Goal: Complete application form

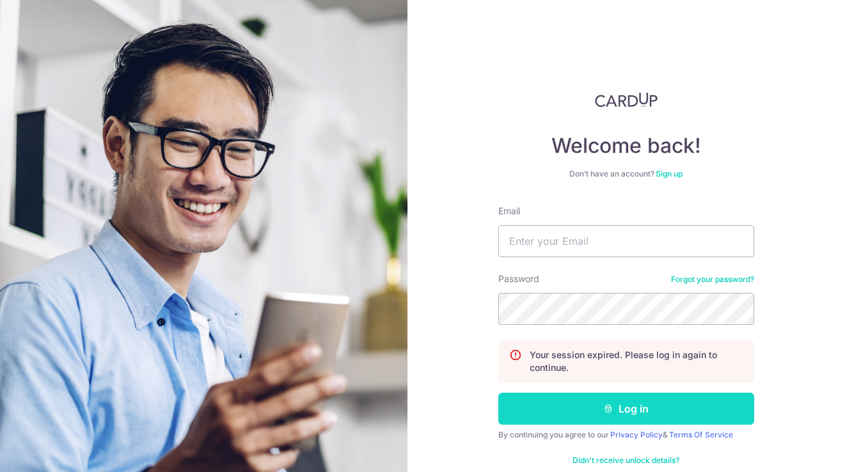
type input "weeqinng@gmail.com"
click at [563, 413] on button "Log in" at bounding box center [626, 409] width 256 height 32
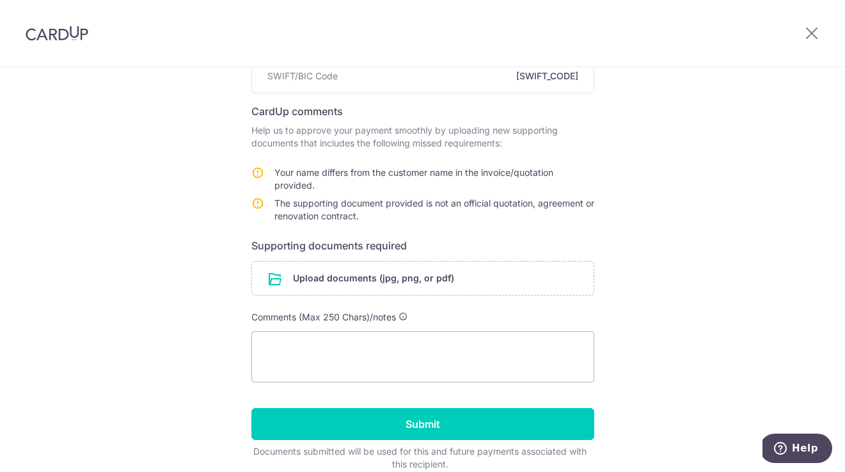
scroll to position [195, 0]
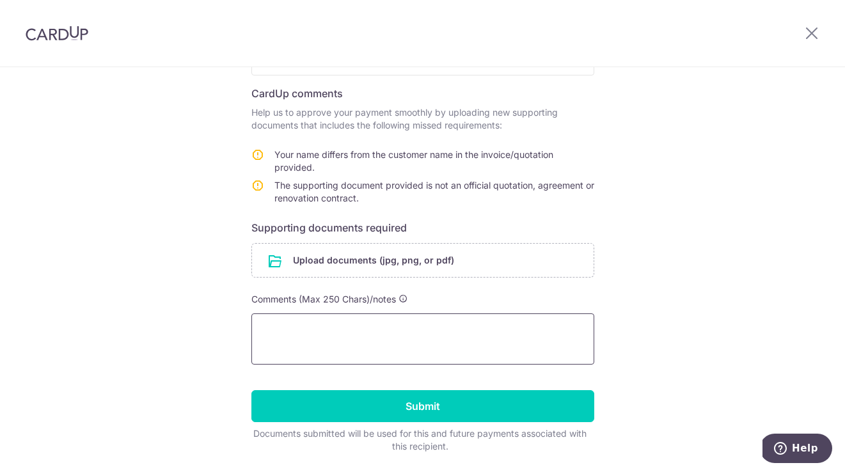
click at [356, 335] on textarea at bounding box center [422, 338] width 343 height 51
click at [359, 320] on textarea at bounding box center [422, 338] width 343 height 51
type textarea "H"
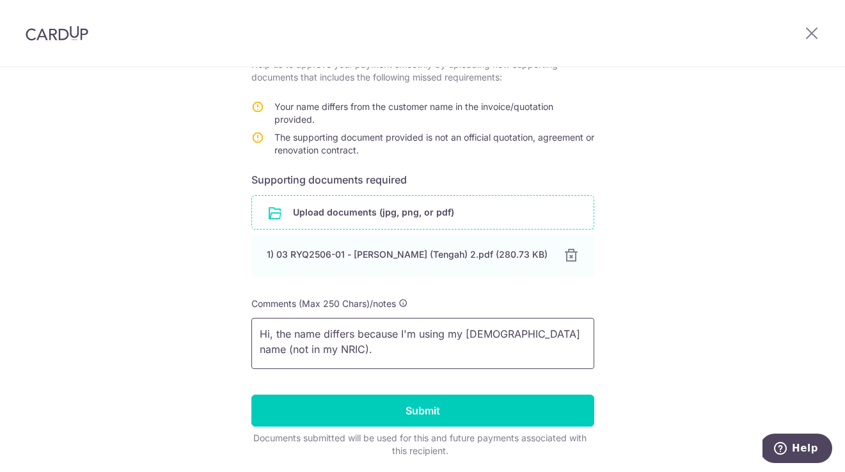
scroll to position [253, 0]
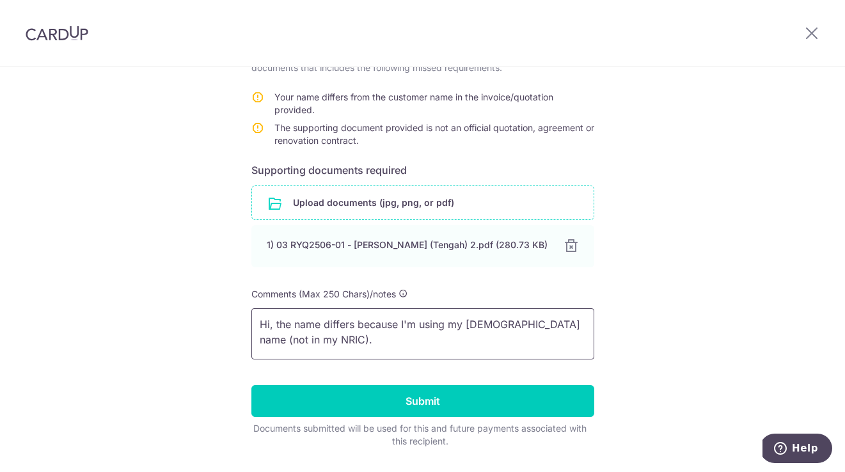
click at [378, 340] on textarea "Hi, the name differs because I'm using my [DEMOGRAPHIC_DATA] name (not in my NR…" at bounding box center [422, 333] width 343 height 51
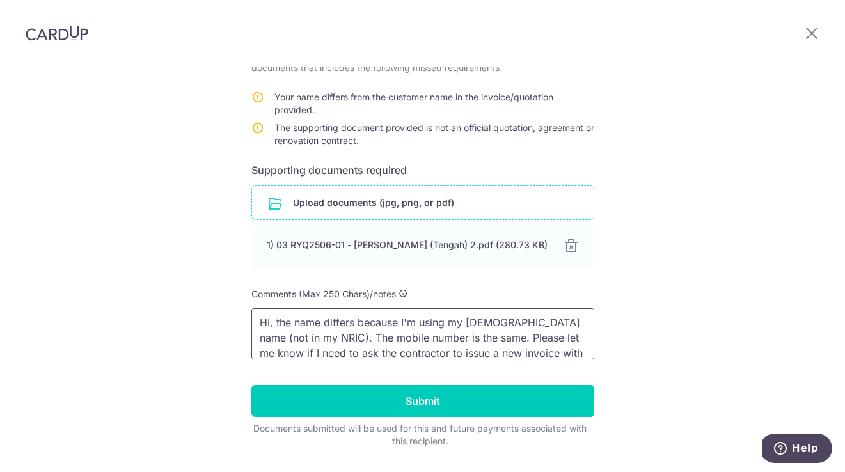
scroll to position [17, 0]
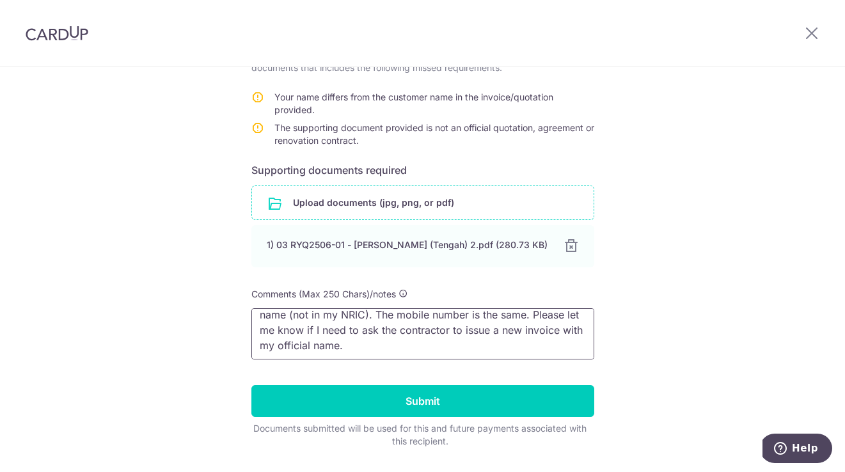
drag, startPoint x: 538, startPoint y: 337, endPoint x: 568, endPoint y: 353, distance: 34.0
click at [568, 353] on textarea "Hi, the name differs because I'm using my [DEMOGRAPHIC_DATA] name (not in my NR…" at bounding box center [422, 333] width 343 height 51
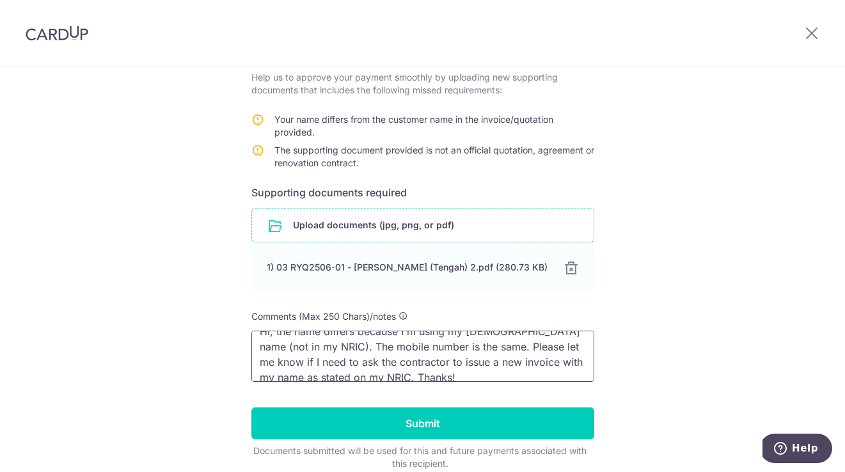
scroll to position [288, 0]
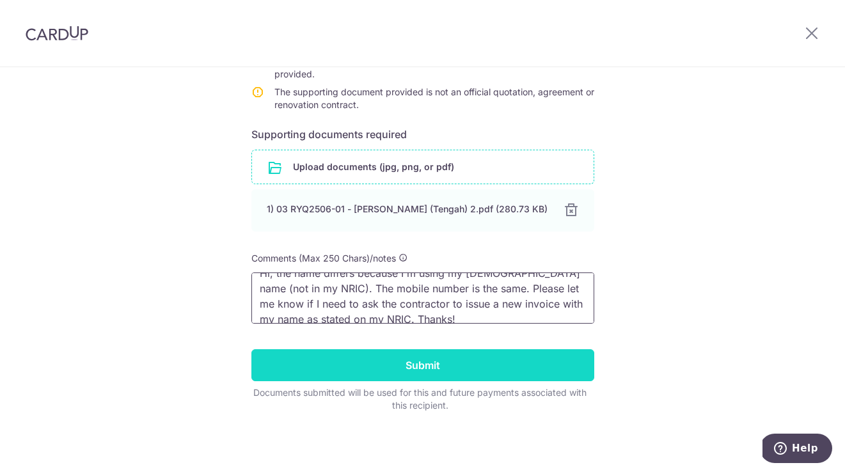
type textarea "Hi, the name differs because I'm using my [DEMOGRAPHIC_DATA] name (not in my NR…"
click at [483, 357] on input "Submit" at bounding box center [422, 365] width 343 height 32
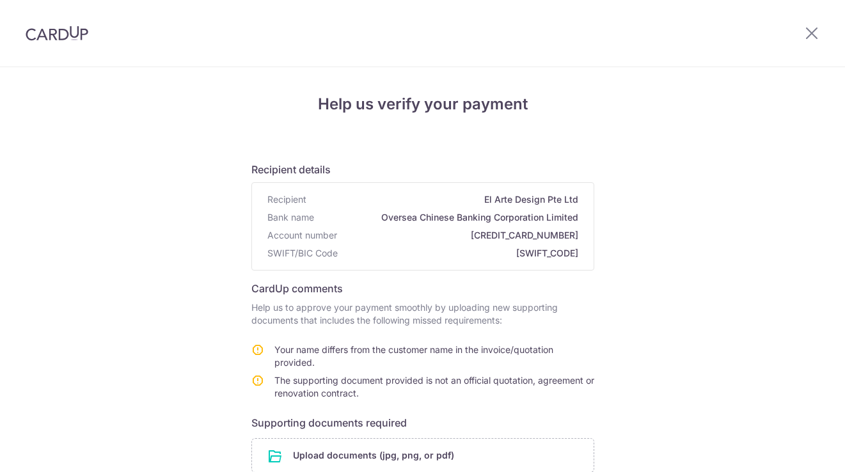
scroll to position [254, 0]
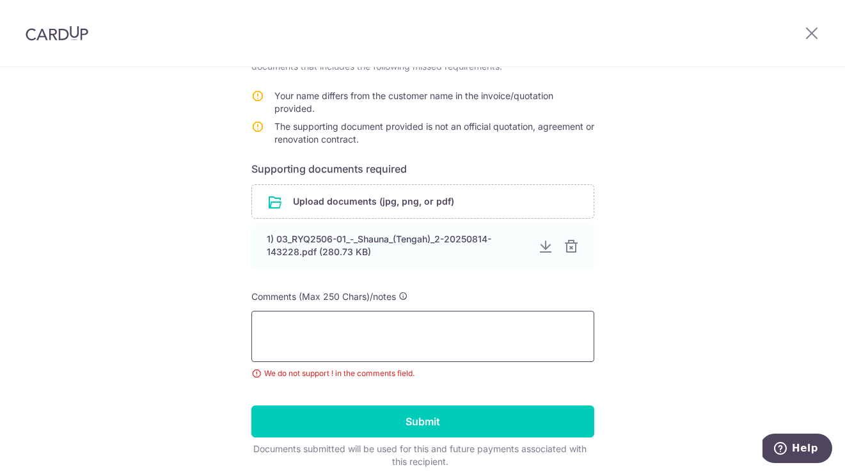
click at [487, 345] on textarea at bounding box center [422, 336] width 343 height 51
click at [465, 335] on textarea at bounding box center [422, 336] width 343 height 51
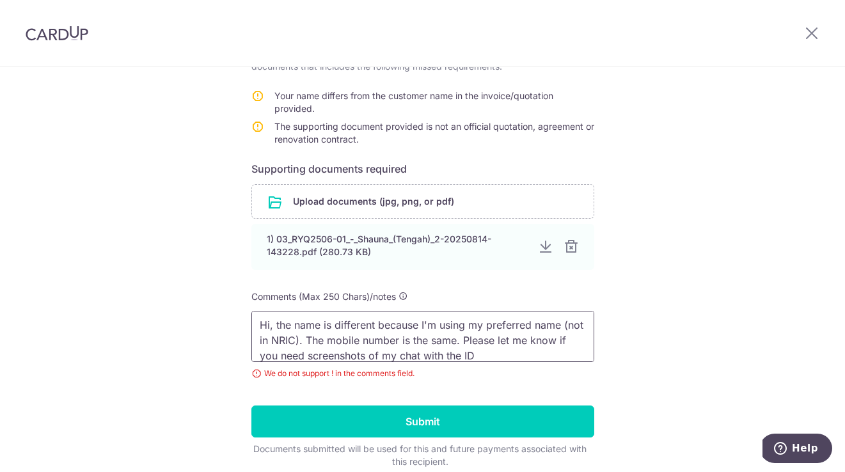
scroll to position [12, 0]
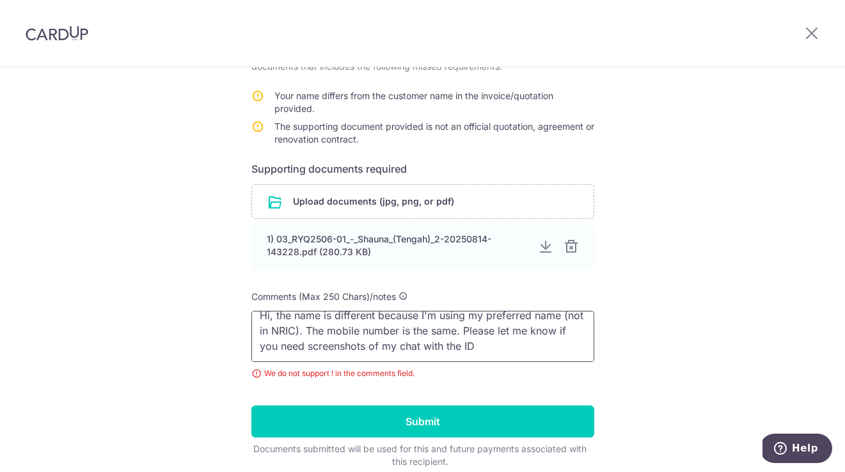
drag, startPoint x: 491, startPoint y: 357, endPoint x: 280, endPoint y: 343, distance: 210.9
click at [280, 343] on textarea "Hi, the name is different because I'm using my preferred name (not in NRIC). Th…" at bounding box center [422, 336] width 343 height 51
drag, startPoint x: 375, startPoint y: 425, endPoint x: 540, endPoint y: 342, distance: 184.8
click at [540, 342] on form "Recipient details Recipient El Arte Design Pte Ltd Bank name Oversea Chinese Ba…" at bounding box center [422, 183] width 343 height 570
click at [585, 347] on textarea "Hi, the name is different because I'm using my preferred name (not in NRIC). Th…" at bounding box center [422, 336] width 343 height 51
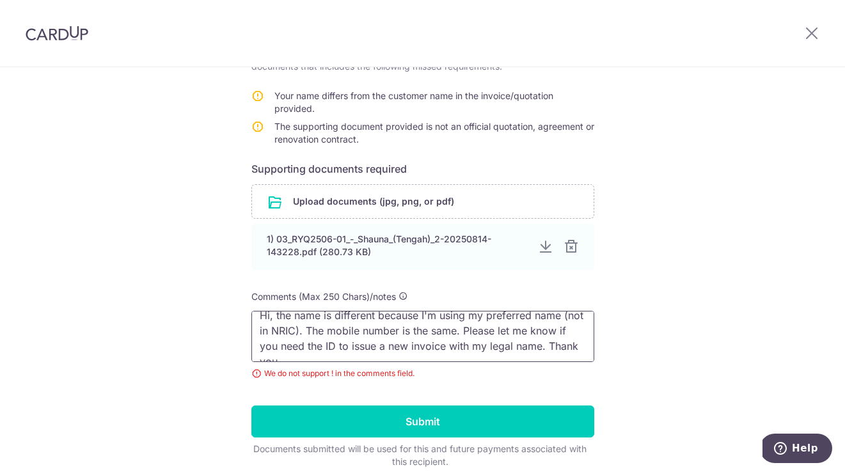
scroll to position [17, 0]
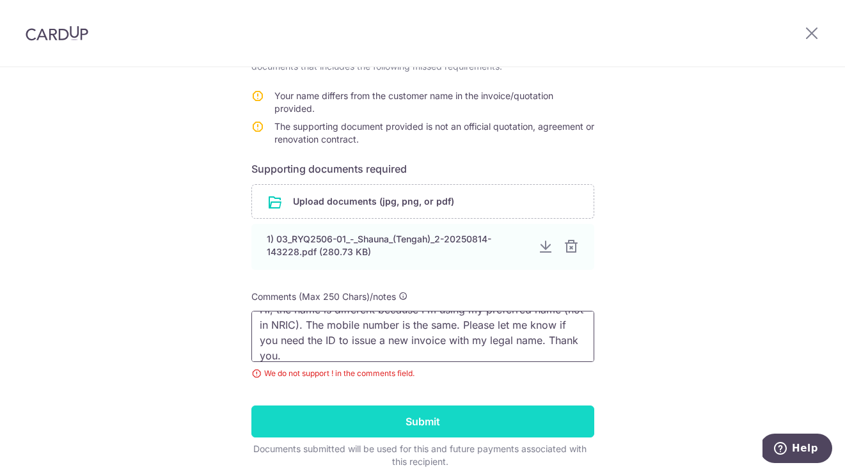
type textarea "Hi, the name is different because I'm using my preferred name (not in NRIC). Th…"
click at [494, 419] on input "Submit" at bounding box center [422, 421] width 343 height 32
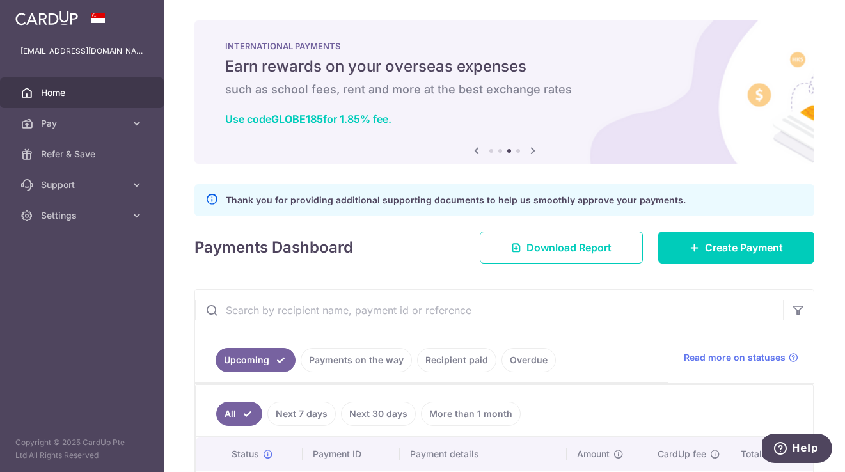
scroll to position [105, 0]
